Goal: Task Accomplishment & Management: Manage account settings

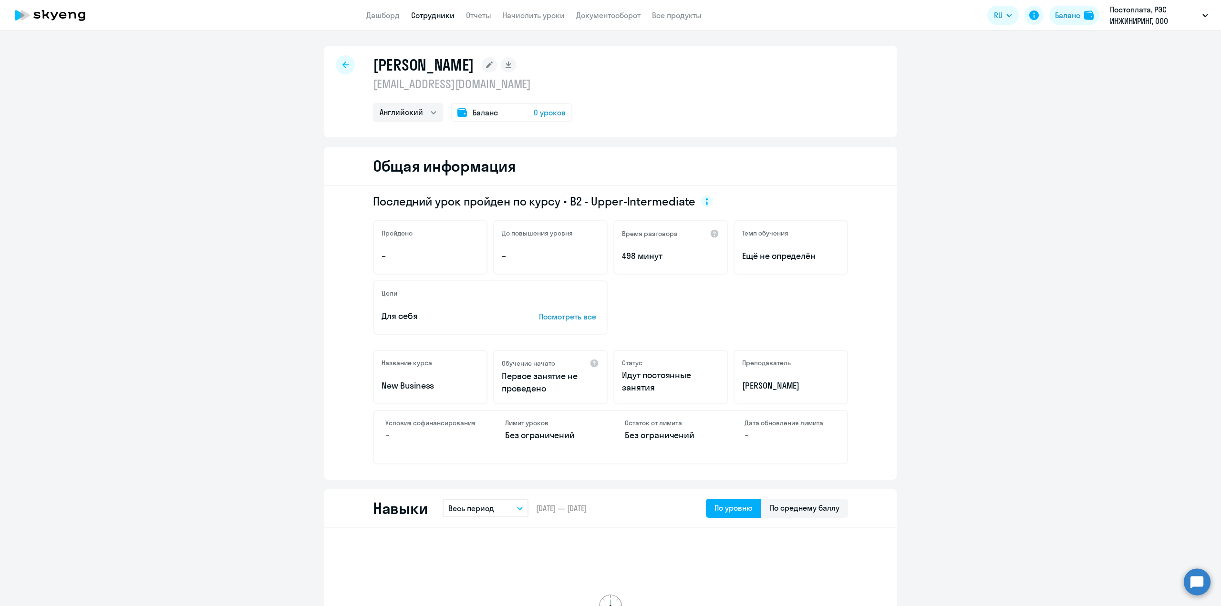
select select "english"
click at [431, 17] on link "Сотрудники" at bounding box center [432, 15] width 43 height 10
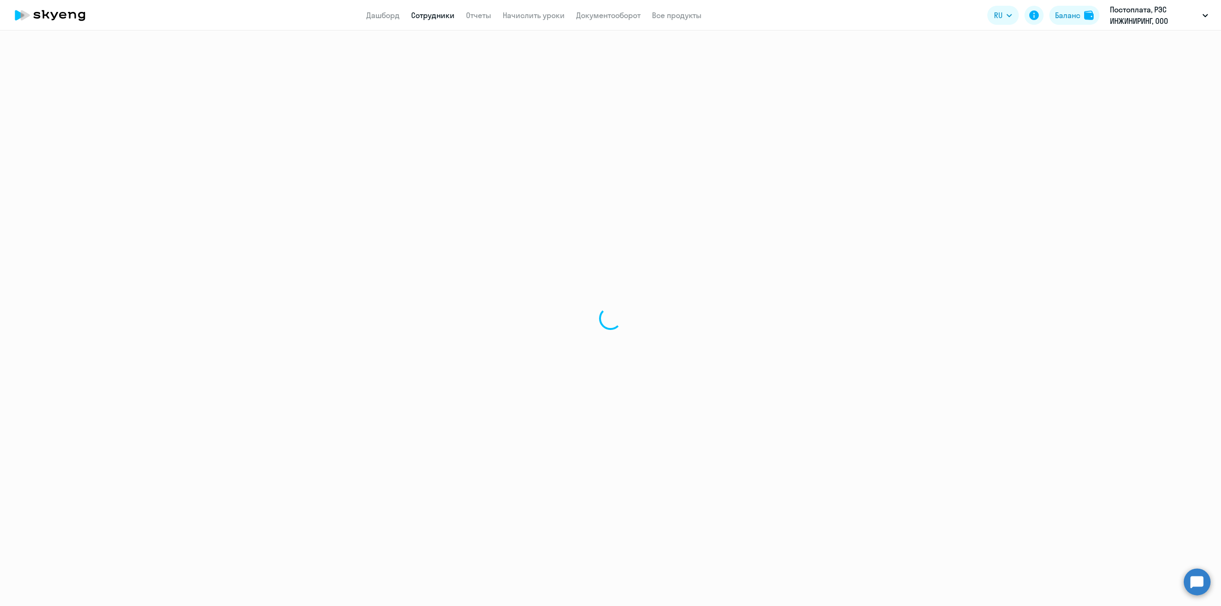
select select "30"
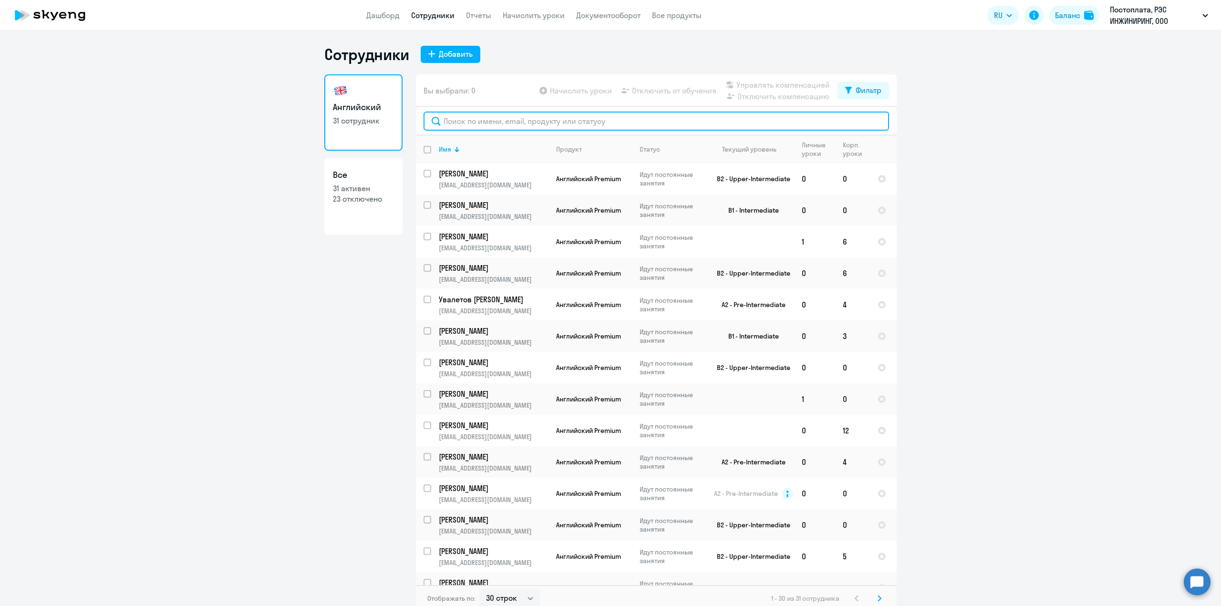
click at [451, 127] on input "text" at bounding box center [655, 121] width 465 height 19
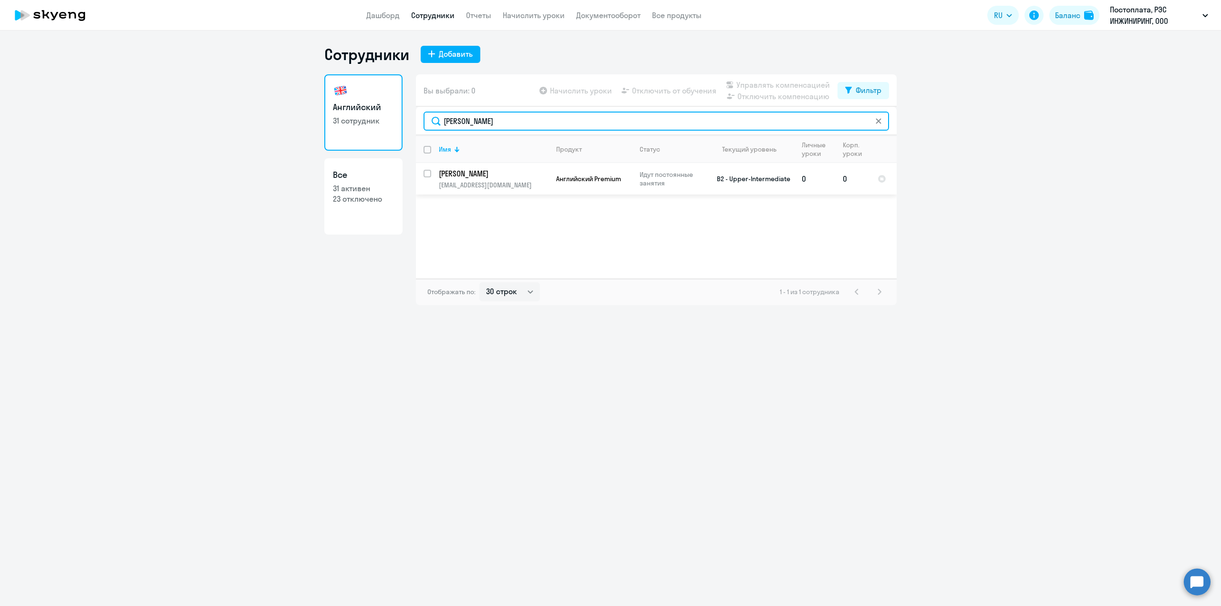
type input "[PERSON_NAME]"
click at [486, 174] on p "[PERSON_NAME]" at bounding box center [493, 173] width 108 height 10
select select "english"
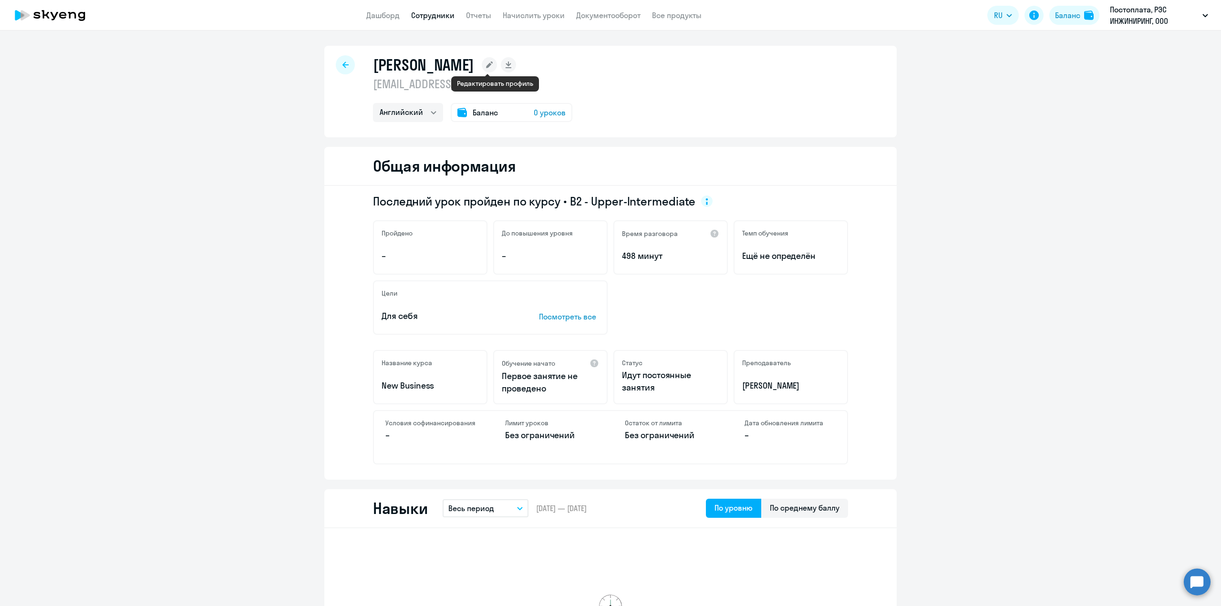
click at [494, 68] on rect at bounding box center [489, 64] width 15 height 15
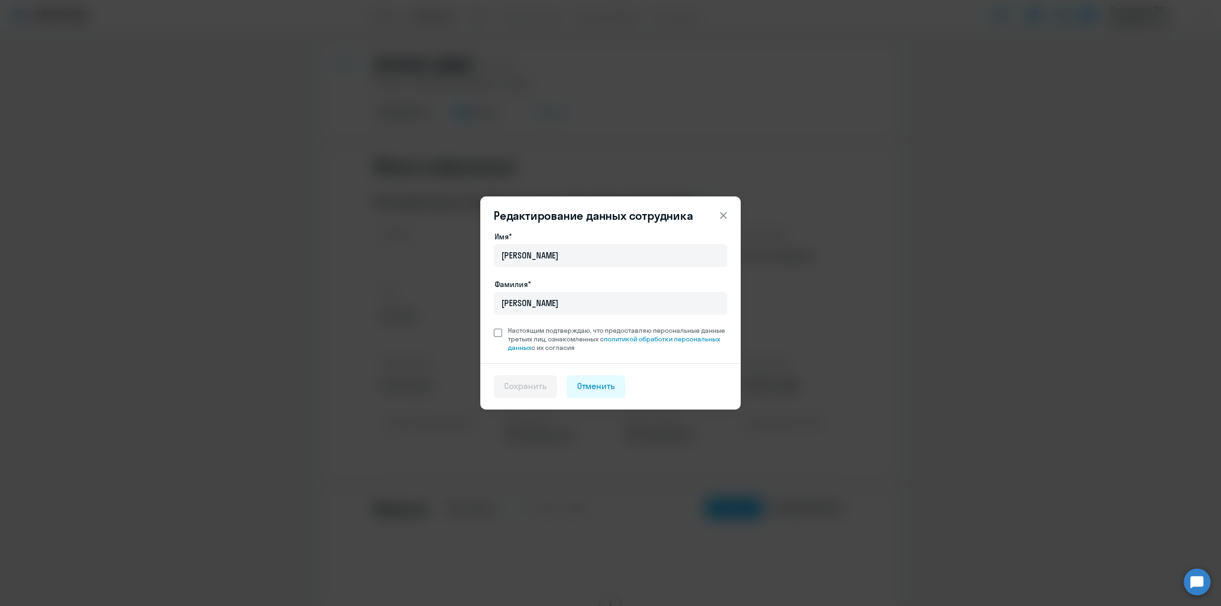
click at [497, 332] on span at bounding box center [497, 333] width 9 height 9
click at [493, 326] on input "Настоящим подтверждаю, что предоставляю персональные данные третьих лиц, ознако…" at bounding box center [493, 326] width 0 height 0
checkbox input "true"
click at [527, 391] on div "Сохранить" at bounding box center [525, 386] width 42 height 12
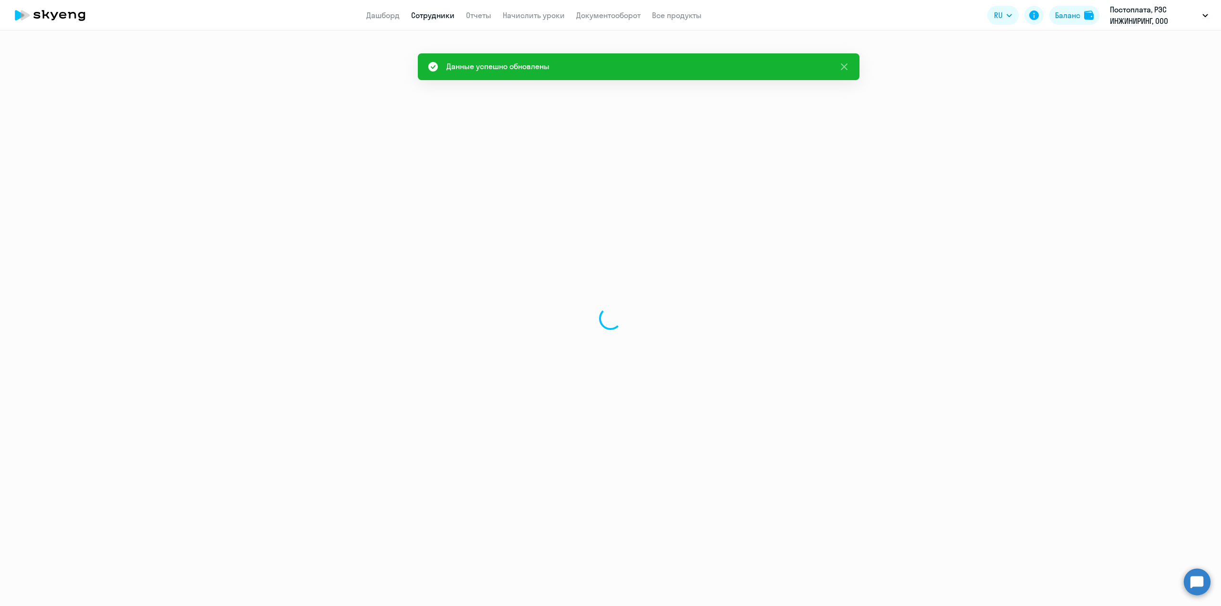
select select "english"
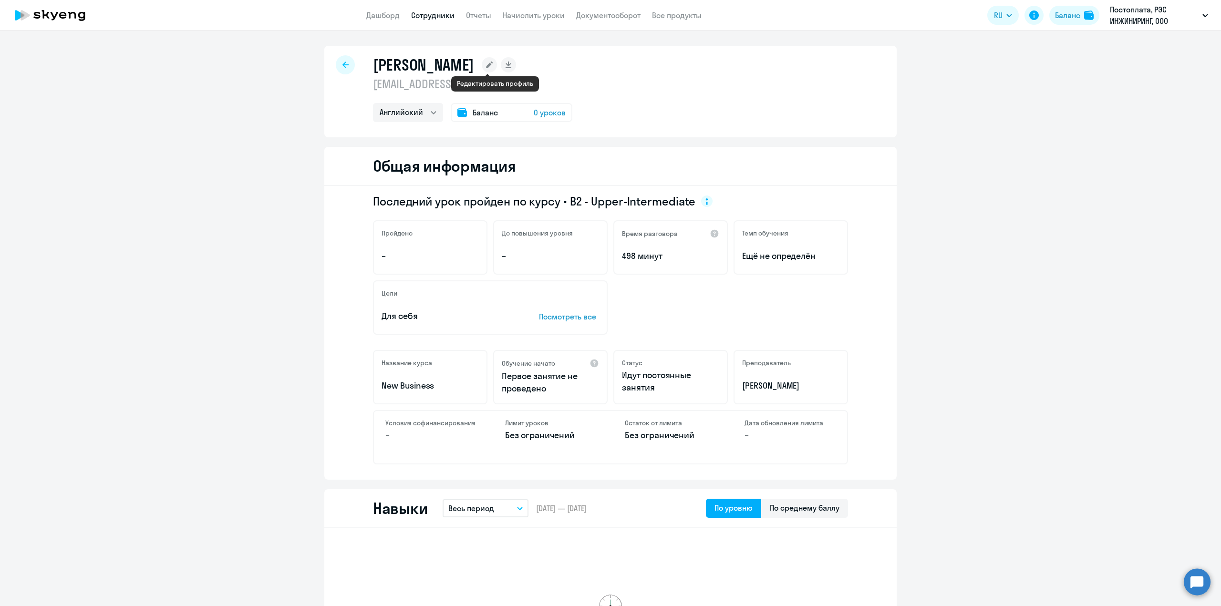
click at [493, 65] on icon at bounding box center [489, 65] width 7 height 7
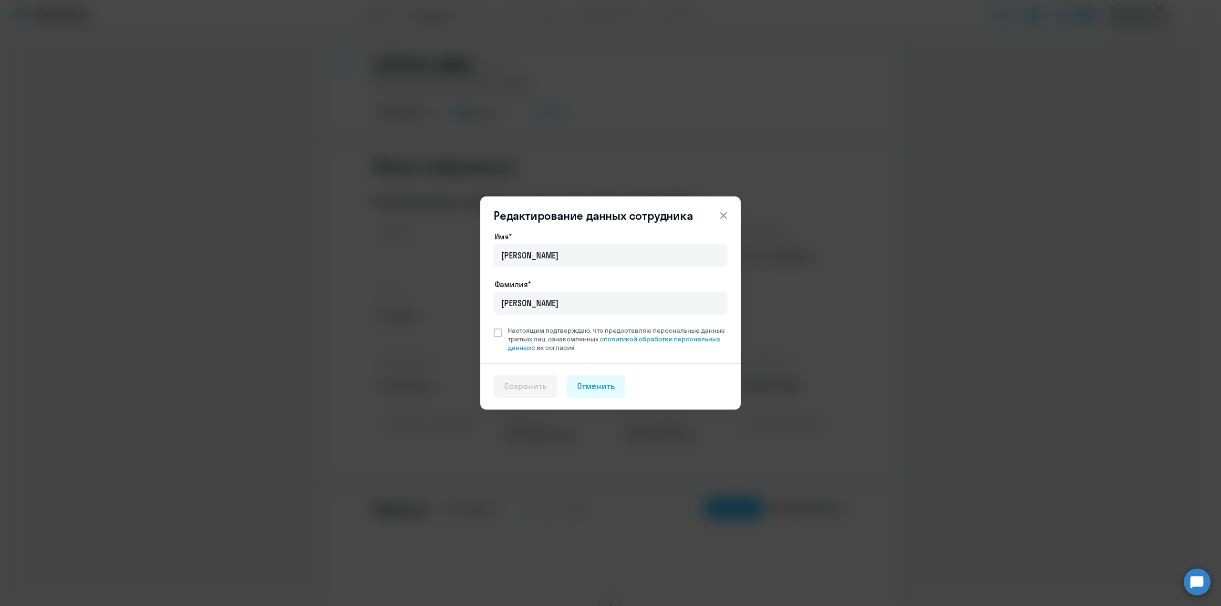
click at [726, 218] on icon at bounding box center [723, 215] width 7 height 7
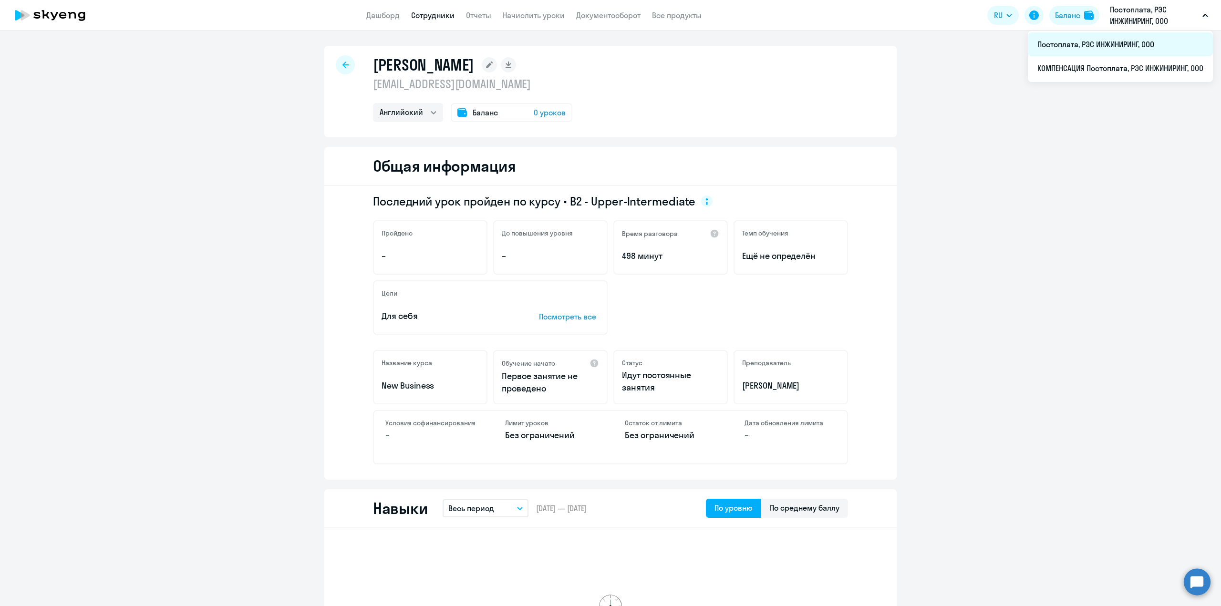
click at [1094, 45] on li "Постоплата, РЭС ИНЖИНИРИНГ, ООО" at bounding box center [1119, 44] width 185 height 24
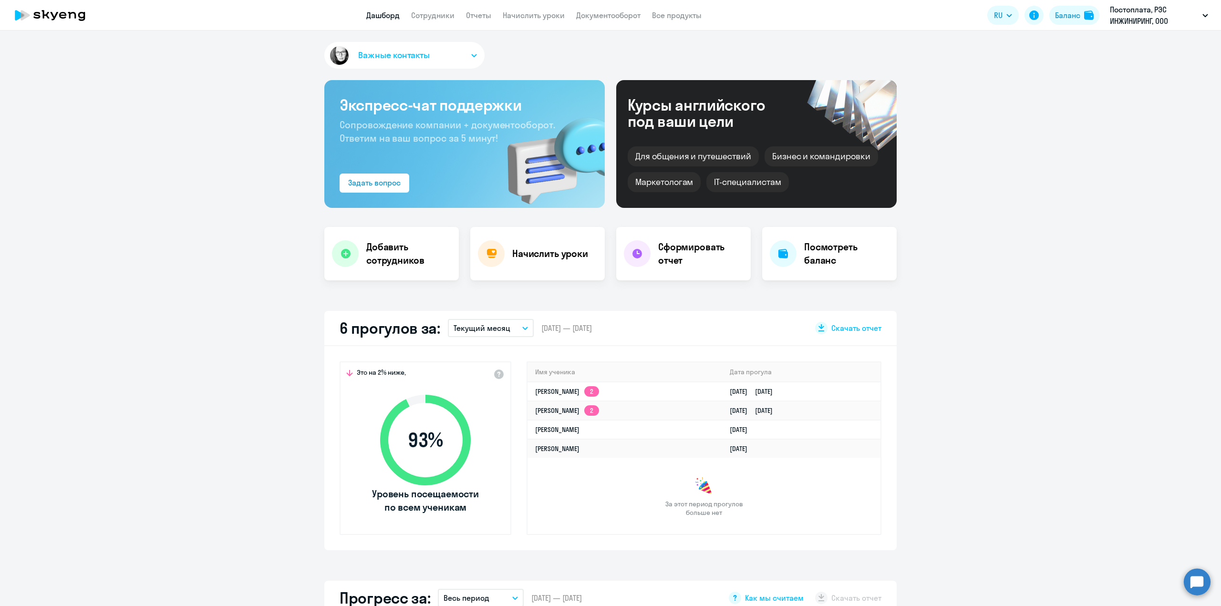
select select "30"
